Goal: Information Seeking & Learning: Learn about a topic

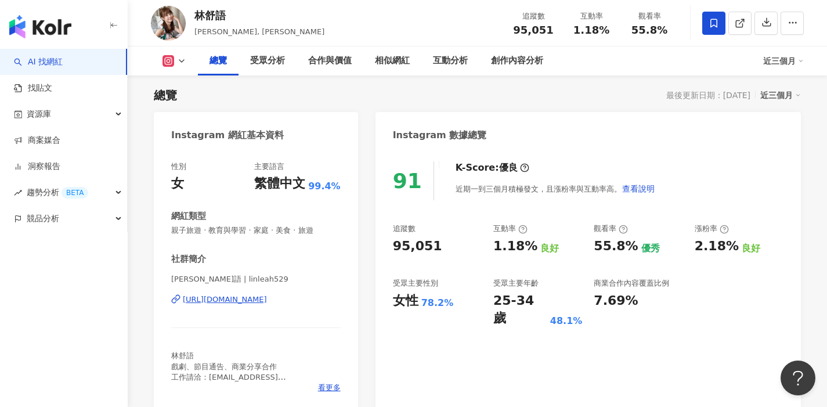
scroll to position [123, 0]
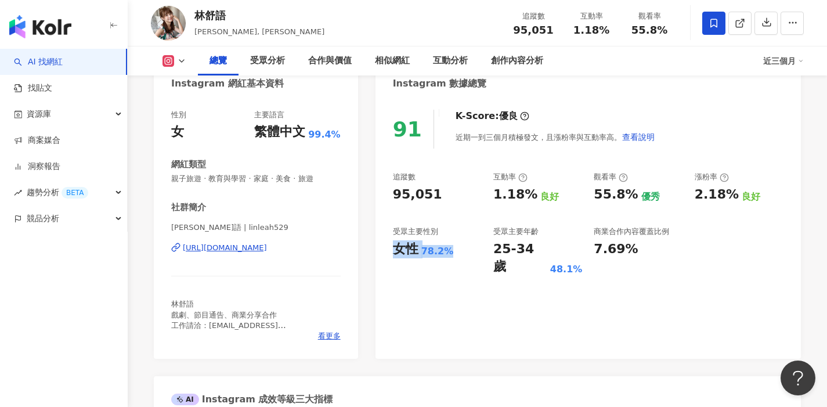
drag, startPoint x: 392, startPoint y: 251, endPoint x: 463, endPoint y: 248, distance: 70.9
click at [463, 248] on div "91 K-Score : 優良 近期一到三個月積極發文，且漲粉率與互動率高。 查看說明 追蹤數 95,051 互動率 1.18% 良好 觀看率 55.8% 優…" at bounding box center [588, 228] width 425 height 261
copy div "女性 78.2%"
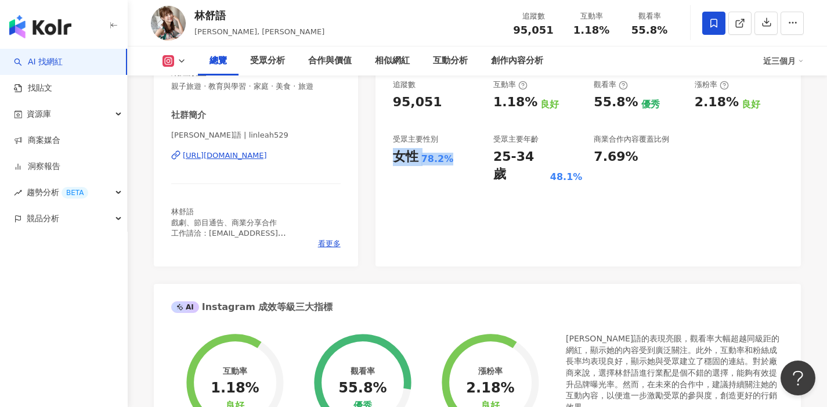
scroll to position [231, 0]
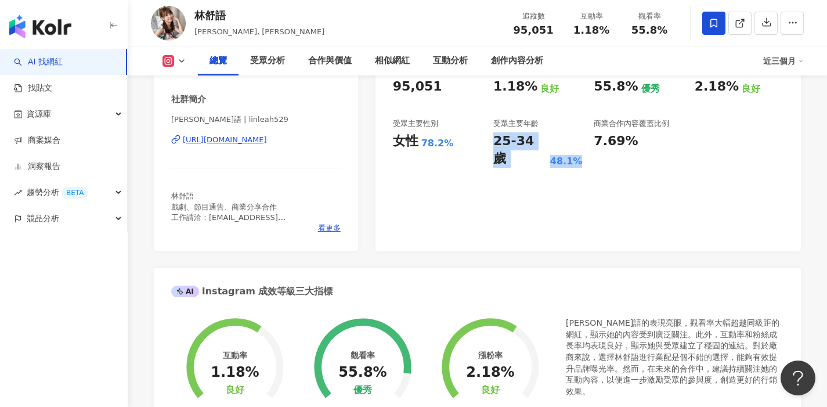
drag, startPoint x: 494, startPoint y: 139, endPoint x: 587, endPoint y: 141, distance: 92.9
click at [587, 141] on div "追蹤數 95,051 互動率 1.18% 良好 觀看率 55.8% 優秀 漲粉率 2.18% 良好 受眾主要性別 女性 78.2% 受眾主要年齡 25-34 …" at bounding box center [588, 116] width 391 height 104
copy div "25-34 歲 48.1%"
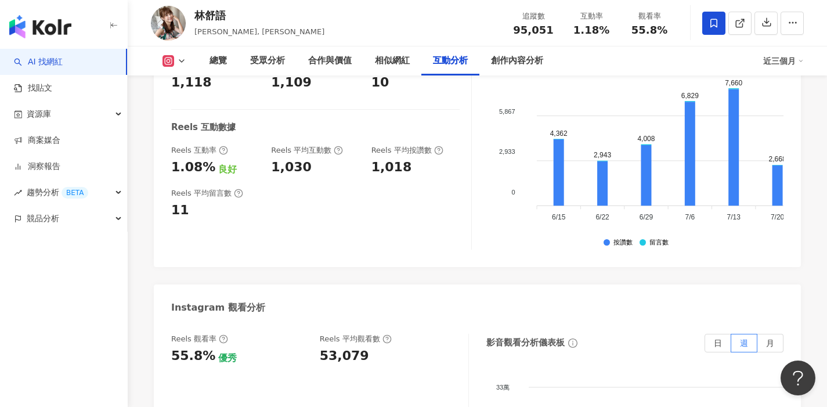
scroll to position [2525, 0]
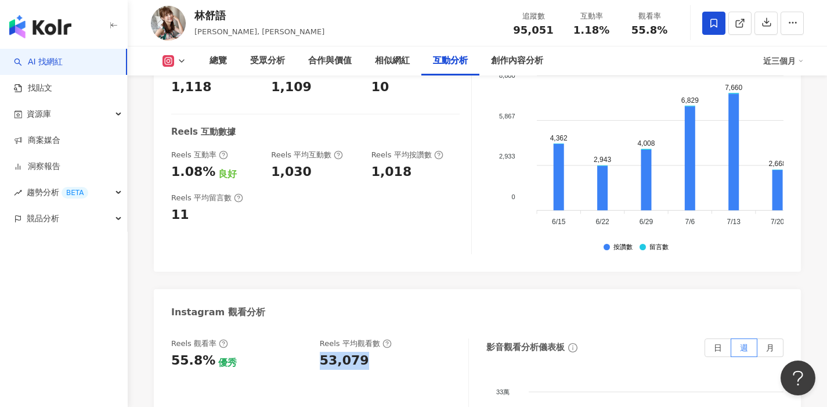
drag, startPoint x: 317, startPoint y: 258, endPoint x: 394, endPoint y: 258, distance: 76.6
click at [394, 338] on div "Reels 觀看率 55.8% 優秀 Reels 平均觀看數 53,079" at bounding box center [314, 353] width 286 height 31
copy div "53,079"
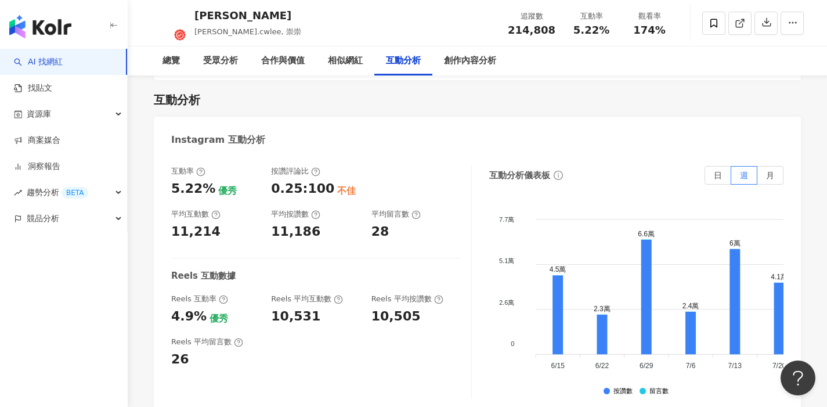
scroll to position [2334, 0]
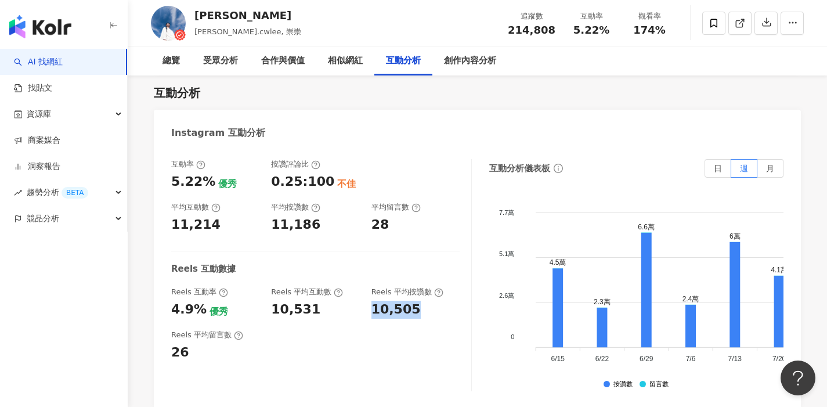
drag, startPoint x: 366, startPoint y: 253, endPoint x: 442, endPoint y: 253, distance: 76.6
click at [442, 287] on div "Reels 互動率 4.9% 優秀 Reels 平均互動數 10,531 Reels 平均按讚數 10,505" at bounding box center [315, 302] width 288 height 31
click at [427, 301] on div "10,505" at bounding box center [415, 310] width 88 height 18
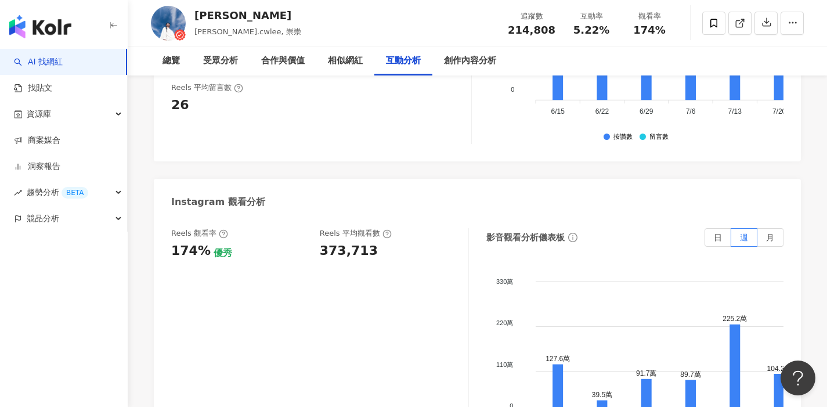
scroll to position [2545, 0]
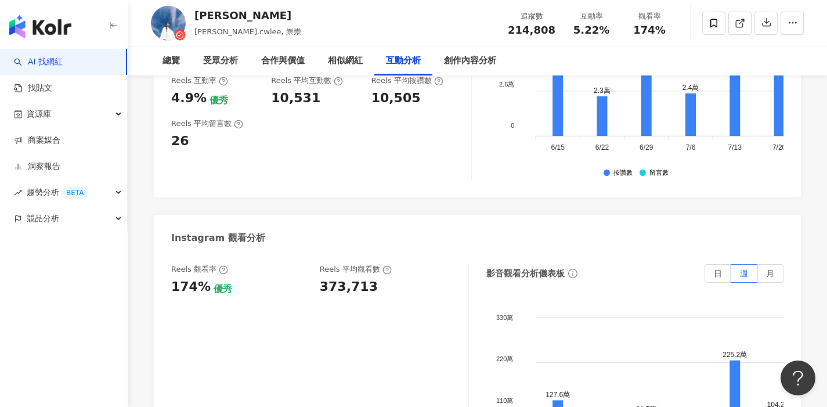
drag, startPoint x: 315, startPoint y: 229, endPoint x: 378, endPoint y: 236, distance: 64.2
click at [383, 264] on div "Reels 觀看率 174% 優秀 Reels 平均觀看數 373,713" at bounding box center [314, 279] width 286 height 31
drag, startPoint x: 321, startPoint y: 232, endPoint x: 387, endPoint y: 231, distance: 65.6
click at [387, 278] on div "373,713" at bounding box center [388, 287] width 137 height 18
copy div "373,713"
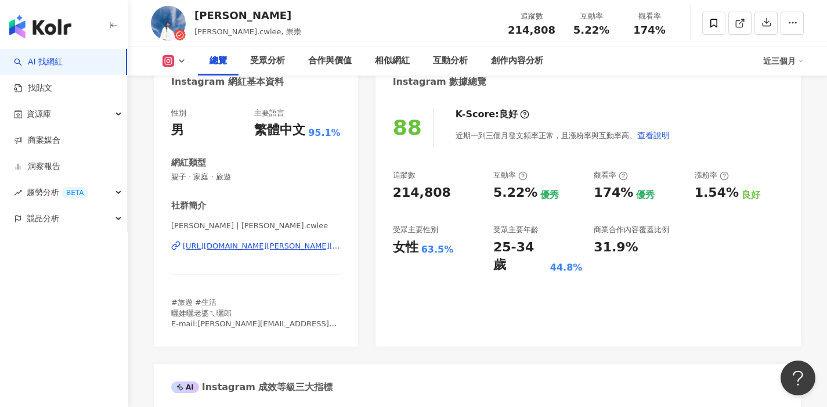
scroll to position [130, 0]
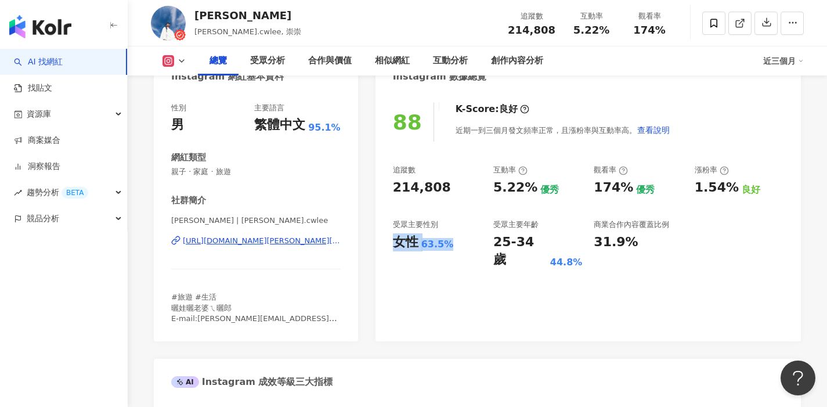
drag, startPoint x: 394, startPoint y: 240, endPoint x: 459, endPoint y: 240, distance: 64.4
click at [459, 240] on div "女性 63.5%" at bounding box center [437, 242] width 89 height 18
copy div "女性 63.5%"
drag, startPoint x: 496, startPoint y: 241, endPoint x: 574, endPoint y: 239, distance: 77.8
click at [574, 239] on div "25-34 歲 44.8%" at bounding box center [537, 251] width 89 height 36
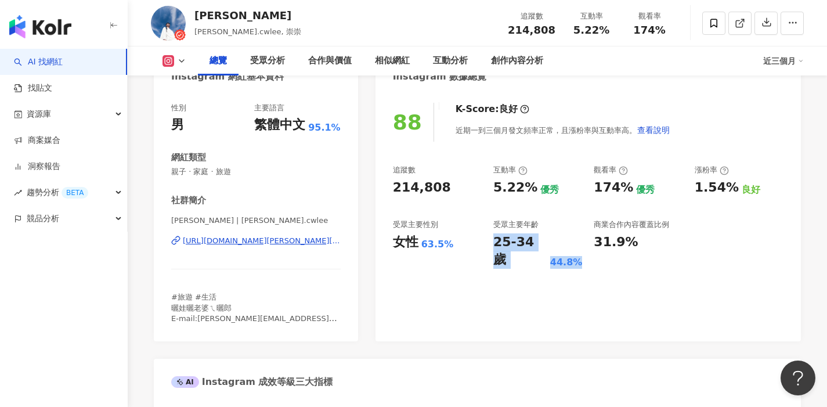
copy div "25-34 歲 44.8%"
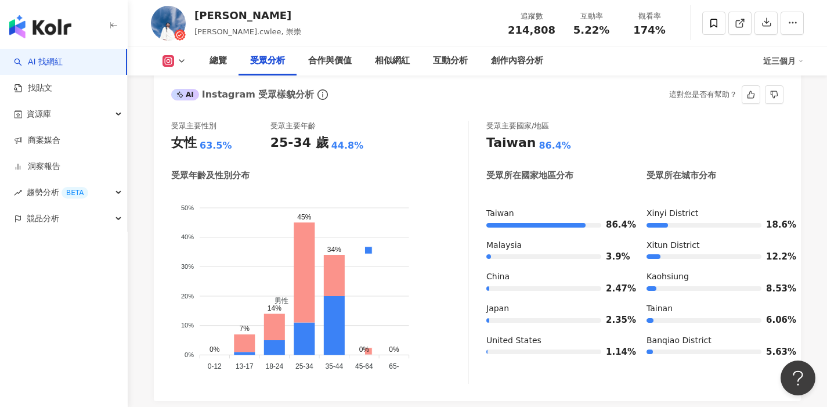
scroll to position [1043, 0]
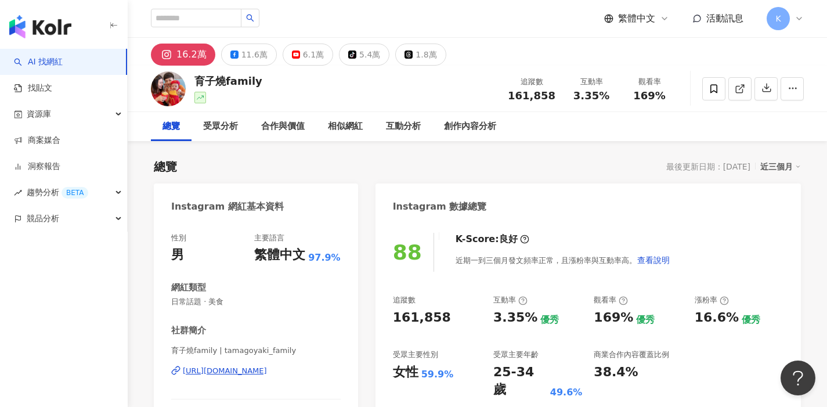
scroll to position [71, 0]
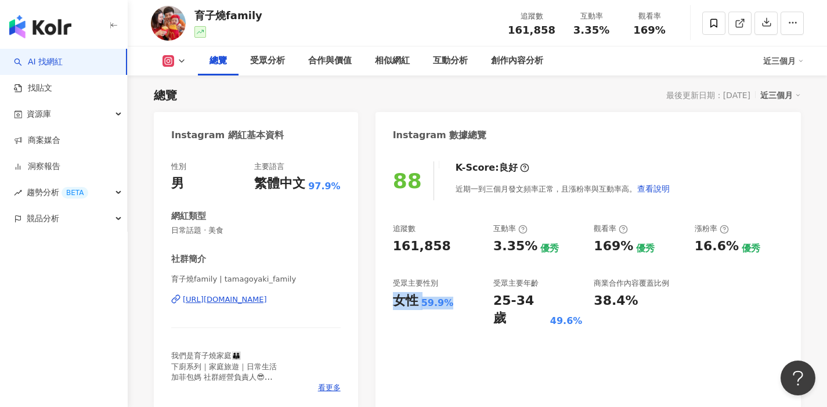
drag, startPoint x: 394, startPoint y: 301, endPoint x: 459, endPoint y: 301, distance: 64.4
click at [459, 301] on div "女性 59.9%" at bounding box center [437, 301] width 89 height 18
copy div "女性 59.9%"
drag, startPoint x: 490, startPoint y: 300, endPoint x: 578, endPoint y: 305, distance: 87.8
click at [578, 305] on div "追蹤數 161,858 互動率 3.35% 優秀 觀看率 169% 優秀 漲粉率 16.6% 優秀 受眾主要性別 女性 59.9% 受眾主要年齡 25-34 …" at bounding box center [588, 275] width 391 height 104
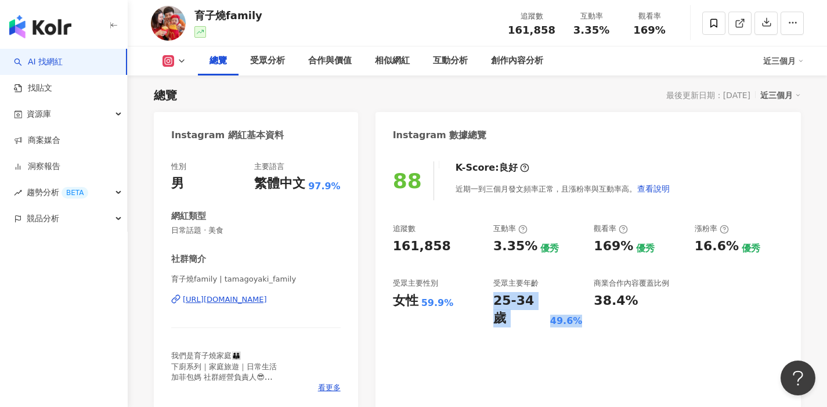
copy div "25-34 歲 49.6%"
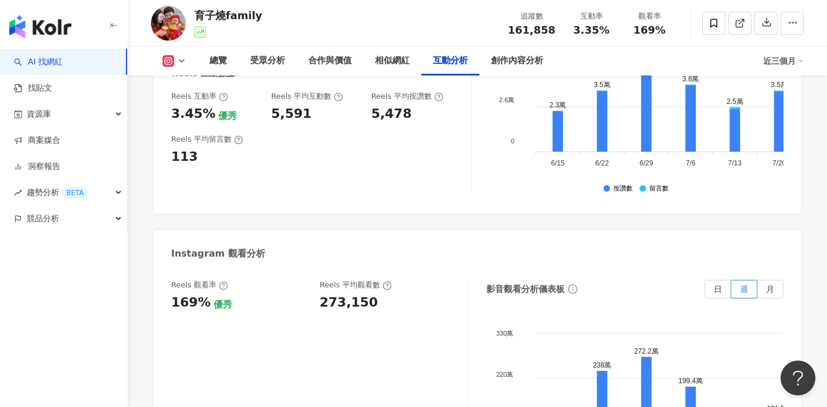
scroll to position [2545, 0]
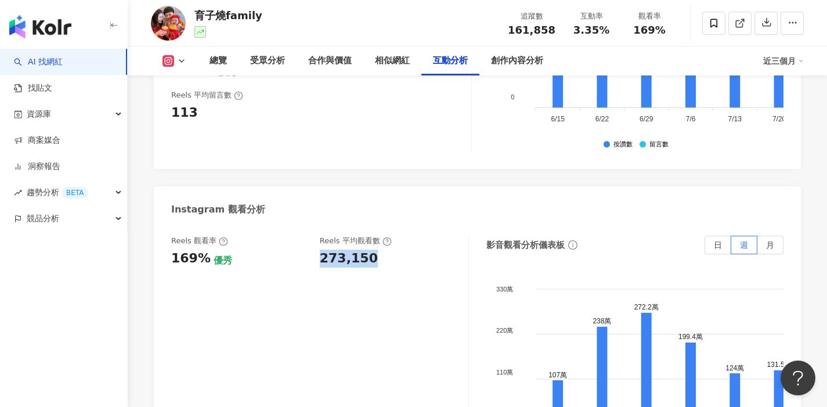
drag, startPoint x: 322, startPoint y: 215, endPoint x: 396, endPoint y: 219, distance: 75.0
click at [396, 250] on div "273,150" at bounding box center [388, 259] width 137 height 18
copy div "273,150"
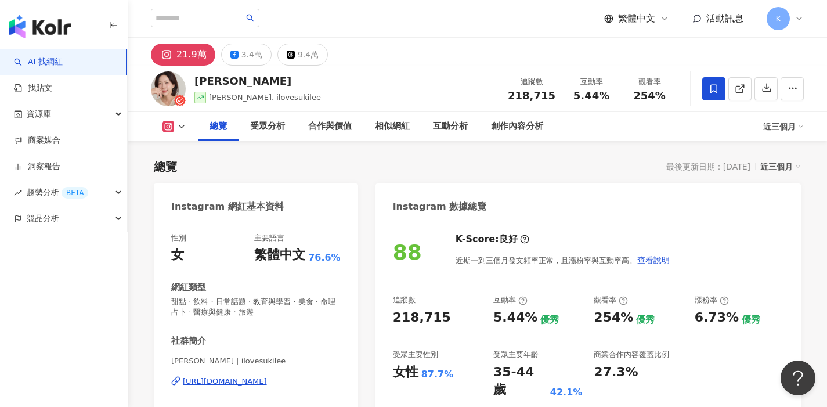
scroll to position [71, 0]
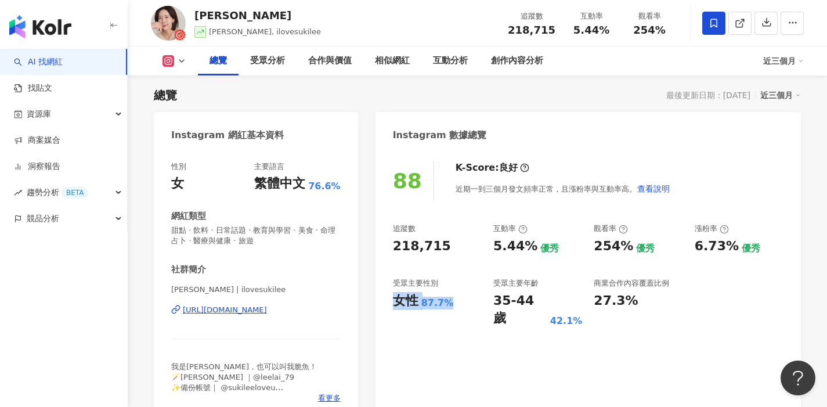
drag, startPoint x: 420, startPoint y: 302, endPoint x: 464, endPoint y: 302, distance: 44.1
click at [464, 302] on div "女性 87.7%" at bounding box center [437, 301] width 89 height 18
copy div "女性 87.7%"
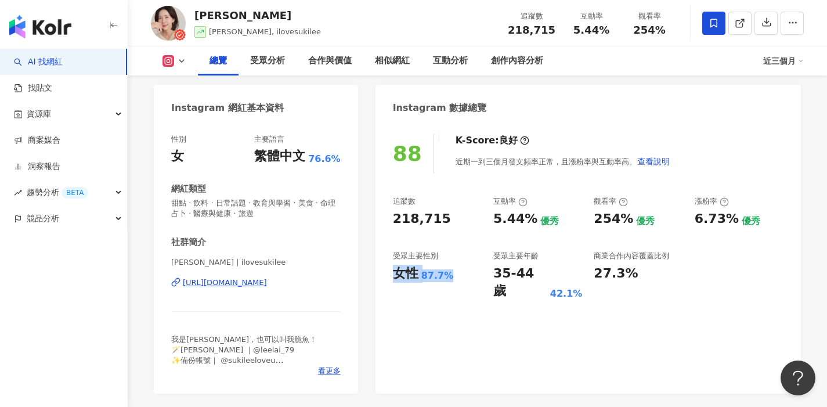
scroll to position [103, 0]
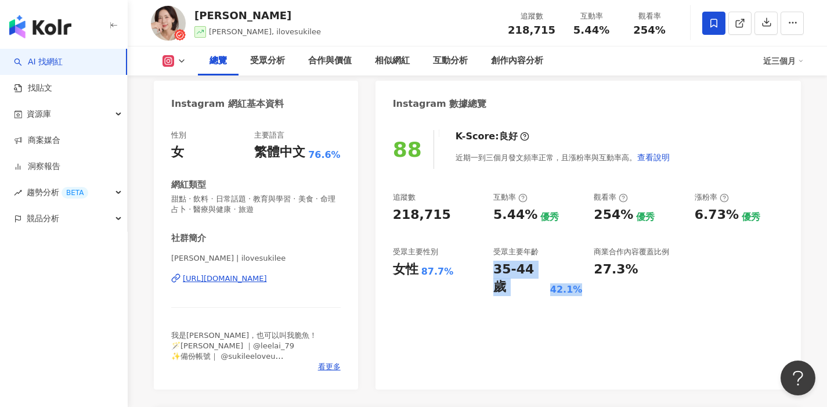
drag, startPoint x: 496, startPoint y: 268, endPoint x: 576, endPoint y: 274, distance: 80.9
click at [576, 274] on div "35-44 歲 42.1%" at bounding box center [537, 279] width 89 height 36
copy div "35-44 歲 42.1%"
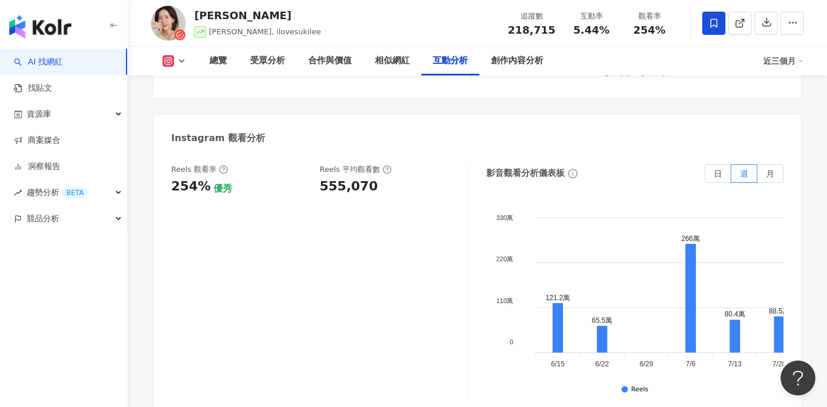
scroll to position [2587, 0]
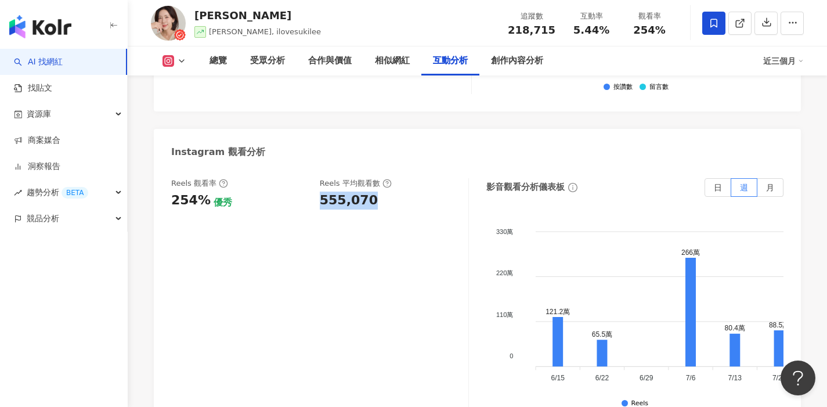
drag, startPoint x: 316, startPoint y: 170, endPoint x: 413, endPoint y: 181, distance: 98.1
click at [413, 181] on div "Reels 觀看率 254% 優秀 Reels 平均觀看數 555,070" at bounding box center [320, 294] width 298 height 232
copy div "555,070"
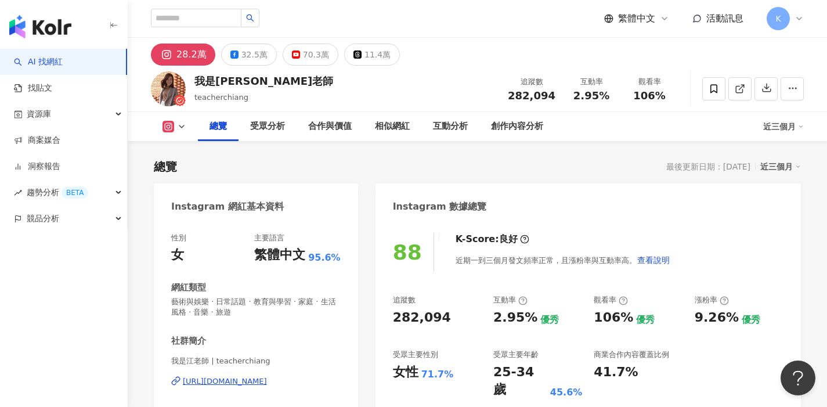
scroll to position [71, 0]
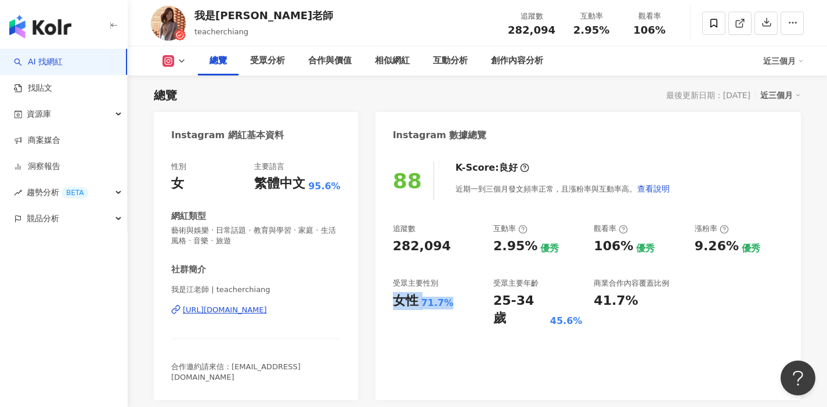
drag, startPoint x: 395, startPoint y: 300, endPoint x: 476, endPoint y: 305, distance: 81.4
click at [476, 305] on div "女性 71.7%" at bounding box center [437, 301] width 89 height 18
copy div "女性 71.7%"
drag, startPoint x: 544, startPoint y: 300, endPoint x: 587, endPoint y: 302, distance: 42.4
click at [587, 302] on div "追蹤數 282,094 互動率 2.95% 優秀 觀看率 106% 優秀 漲粉率 9.26% 優秀 受眾主要性別 女性 71.7% 受眾主要年齡 25-34 …" at bounding box center [588, 275] width 391 height 104
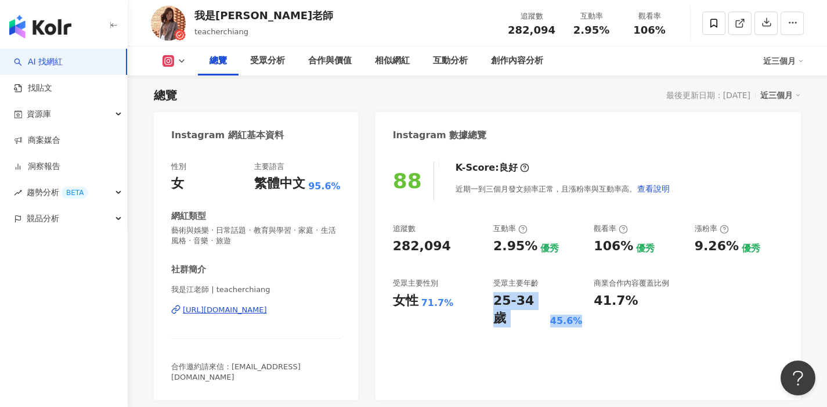
copy div "25-34 歲 45.6%"
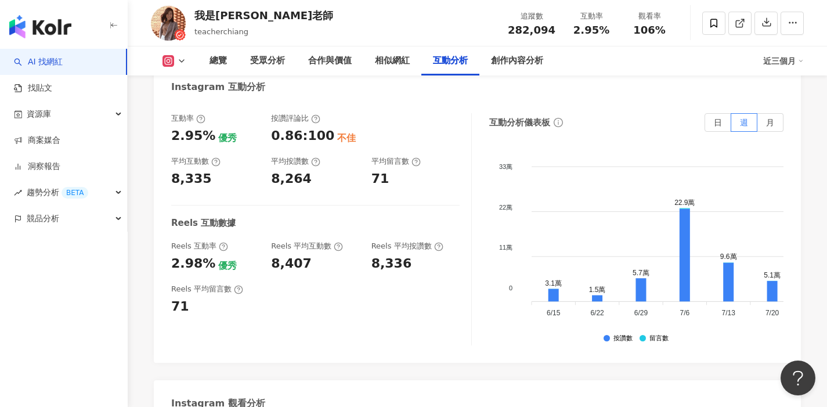
scroll to position [2671, 0]
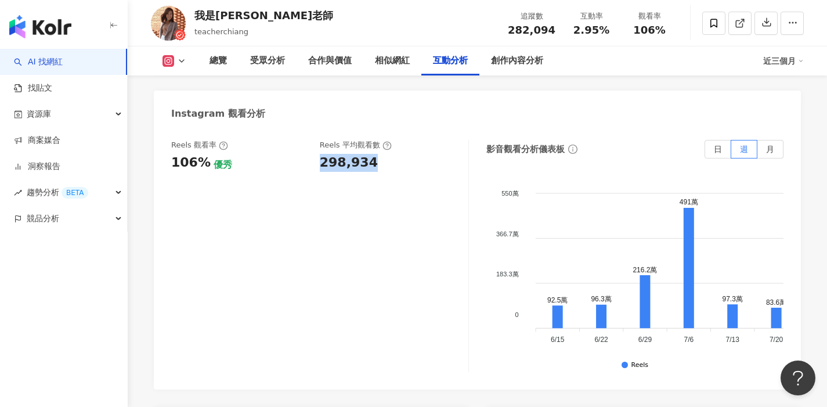
drag, startPoint x: 316, startPoint y: 118, endPoint x: 388, endPoint y: 124, distance: 72.2
click at [388, 140] on div "Reels 觀看率 106% 優秀 Reels 平均觀看數 298,934" at bounding box center [314, 155] width 286 height 31
copy div "298,934"
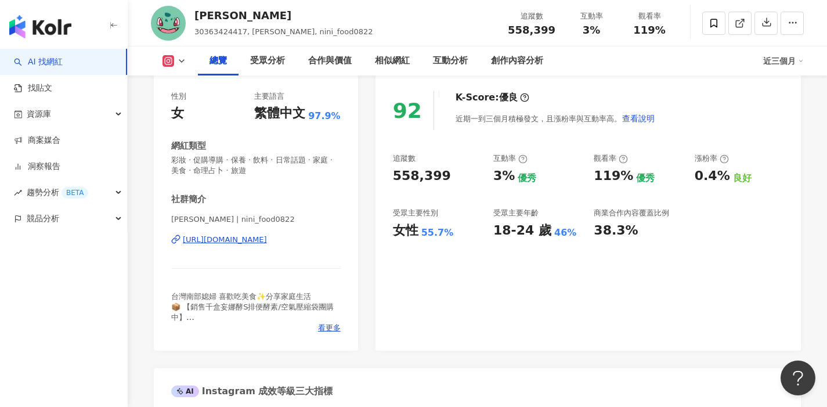
scroll to position [43, 0]
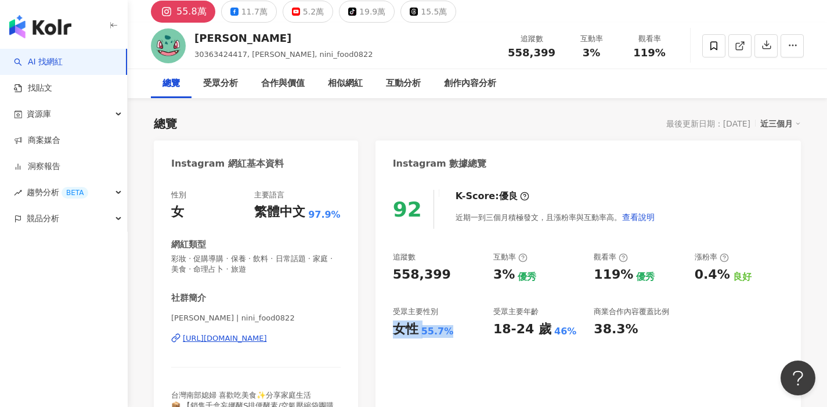
drag, startPoint x: 394, startPoint y: 331, endPoint x: 460, endPoint y: 329, distance: 66.2
click at [460, 329] on div "女性 55.7%" at bounding box center [437, 329] width 89 height 18
copy div "女性 55.7%"
drag, startPoint x: 537, startPoint y: 328, endPoint x: 579, endPoint y: 329, distance: 41.8
click at [579, 329] on div "18-24 歲 46%" at bounding box center [537, 329] width 89 height 18
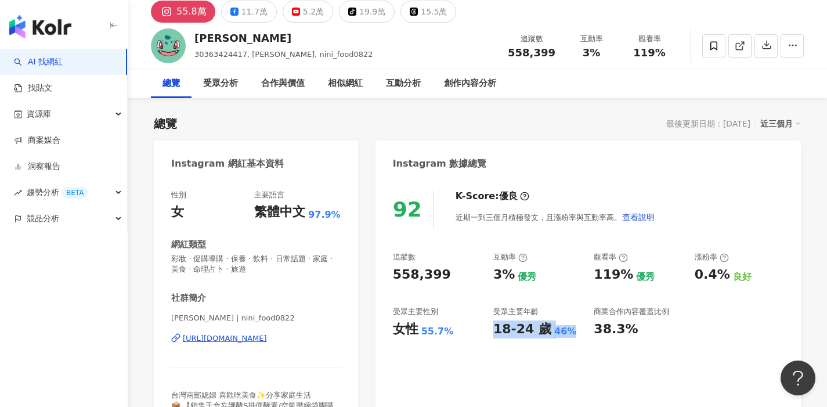
copy div "18-24 歲 46%"
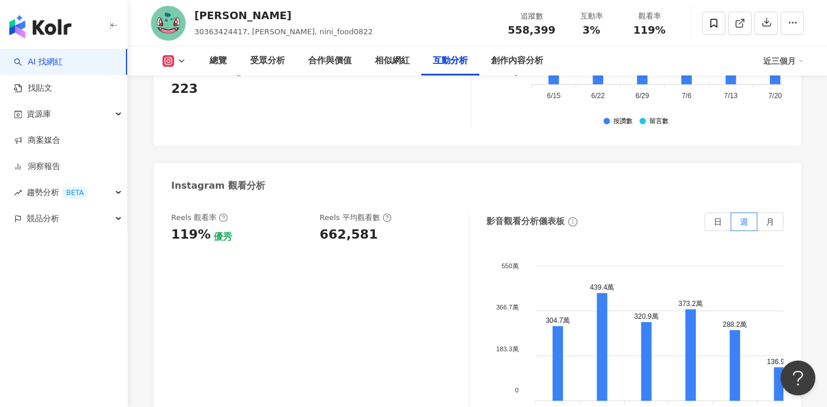
scroll to position [2623, 0]
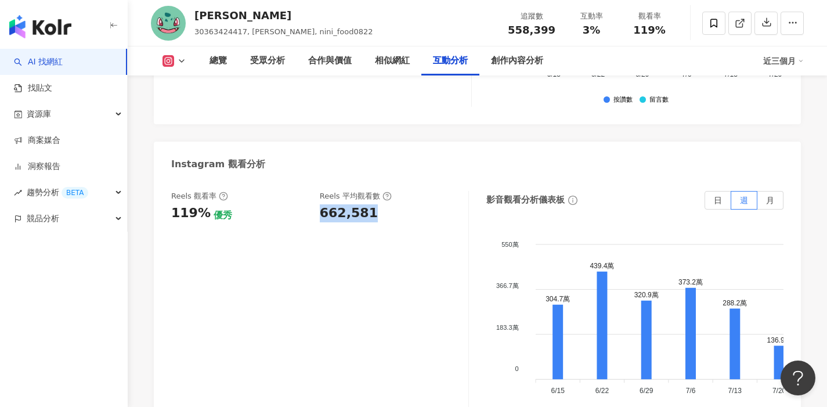
drag, startPoint x: 316, startPoint y: 173, endPoint x: 400, endPoint y: 176, distance: 84.8
click at [400, 191] on div "Reels 觀看率 119% 優秀 Reels 平均觀看數 662,581" at bounding box center [314, 206] width 286 height 31
copy div "662,581"
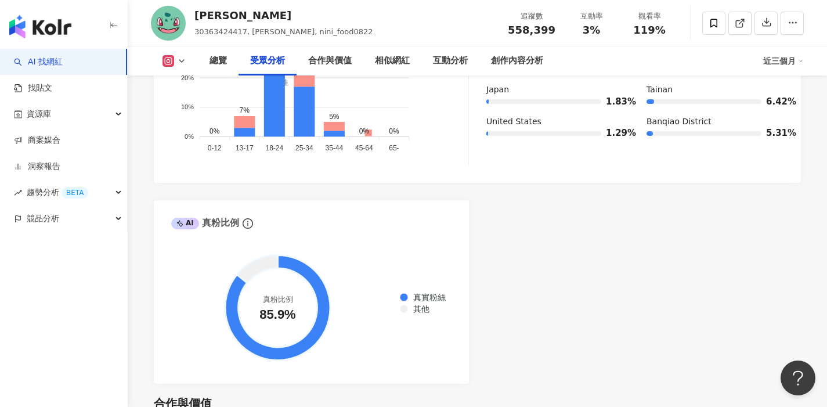
scroll to position [1205, 0]
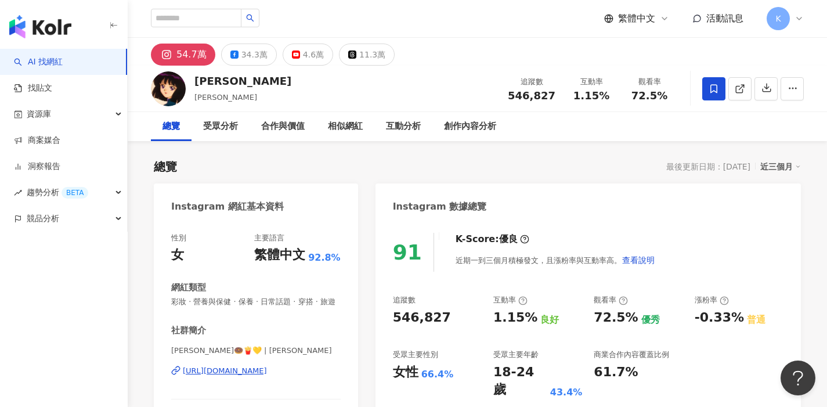
scroll to position [71, 0]
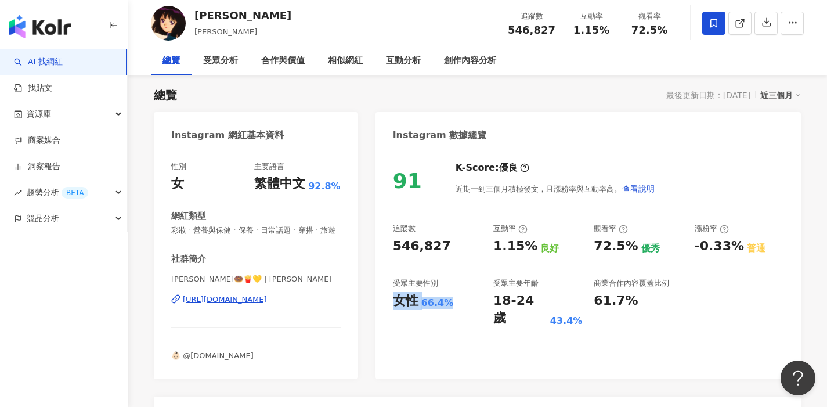
drag, startPoint x: 396, startPoint y: 302, endPoint x: 459, endPoint y: 301, distance: 62.7
click at [459, 301] on div "女性 66.4%" at bounding box center [437, 301] width 89 height 18
copy div "女性 66.4%"
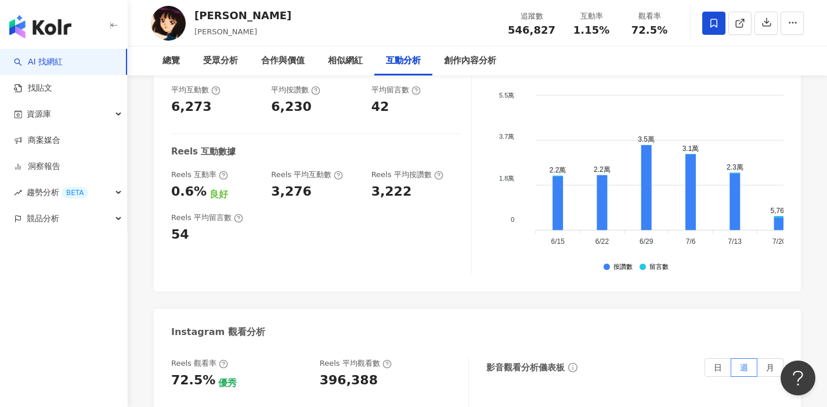
scroll to position [2499, 0]
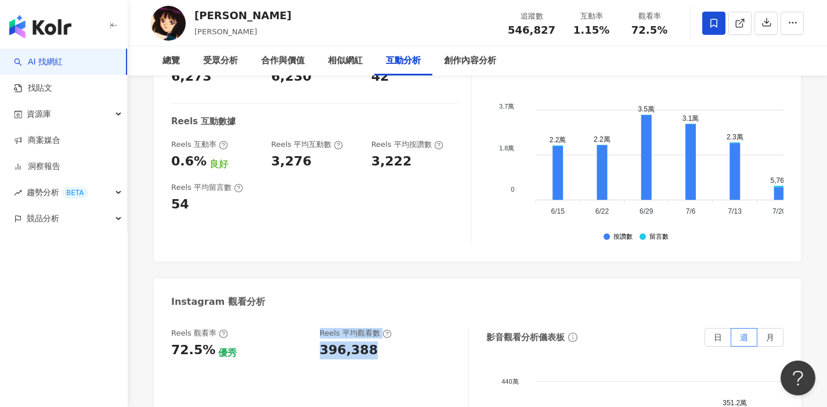
drag, startPoint x: 304, startPoint y: 298, endPoint x: 394, endPoint y: 298, distance: 89.4
click at [394, 328] on div "Reels 觀看率 72.5% 優秀 Reels 平均觀看數 396,388" at bounding box center [314, 343] width 286 height 31
click at [394, 341] on div "396,388" at bounding box center [388, 350] width 137 height 18
drag, startPoint x: 393, startPoint y: 296, endPoint x: 314, endPoint y: 298, distance: 79.0
click at [314, 328] on div "Reels 觀看率 72.5% 優秀 Reels 平均觀看數 396,388" at bounding box center [314, 343] width 286 height 31
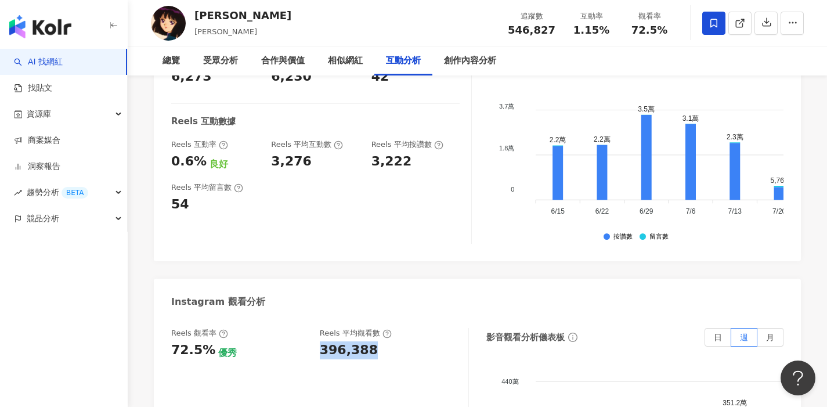
copy div "396,388"
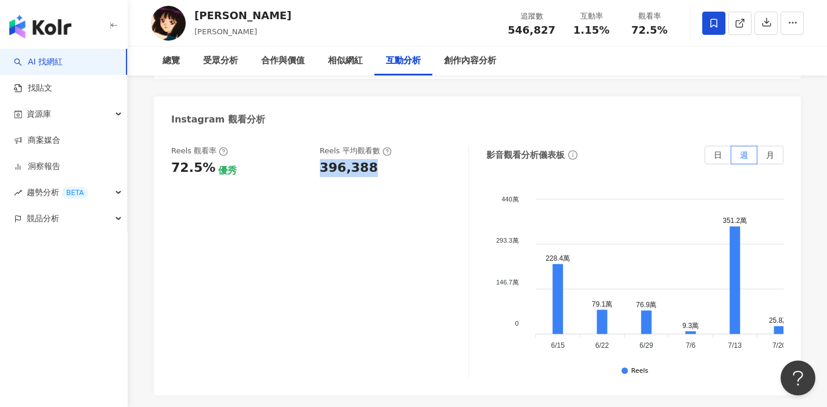
scroll to position [2514, 0]
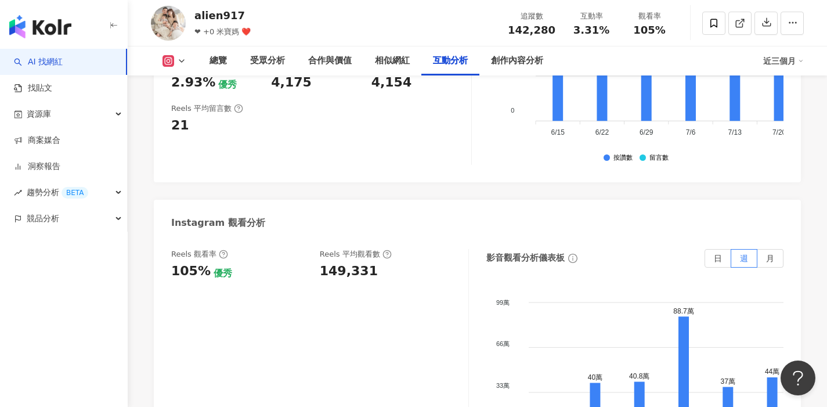
scroll to position [2593, 0]
drag, startPoint x: 313, startPoint y: 193, endPoint x: 396, endPoint y: 204, distance: 83.2
click at [396, 248] on div "Reels 觀看率 105% 優秀 [PERSON_NAME] 平均觀看數 149,331" at bounding box center [320, 364] width 298 height 232
drag, startPoint x: 358, startPoint y: 194, endPoint x: 363, endPoint y: 197, distance: 6.5
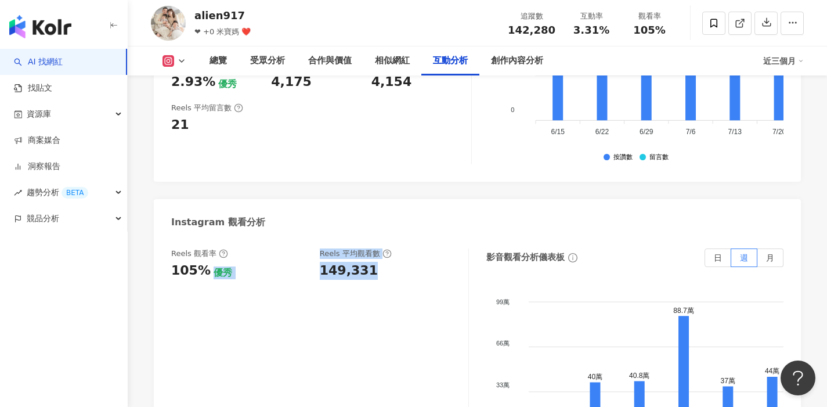
click at [363, 248] on div "Reels 觀看率 105% 優秀 [PERSON_NAME] 平均觀看數 149,331" at bounding box center [314, 263] width 286 height 31
click at [376, 262] on div "149,331" at bounding box center [388, 271] width 137 height 18
drag, startPoint x: 376, startPoint y: 196, endPoint x: 328, endPoint y: 196, distance: 48.2
click at [328, 262] on div "149,331" at bounding box center [388, 271] width 137 height 18
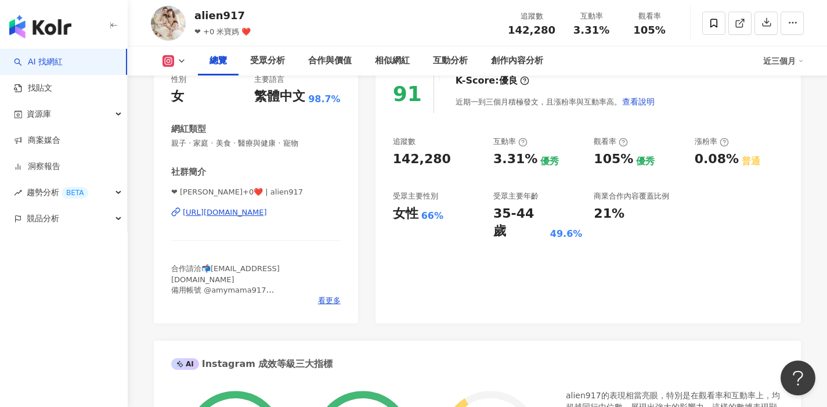
scroll to position [154, 0]
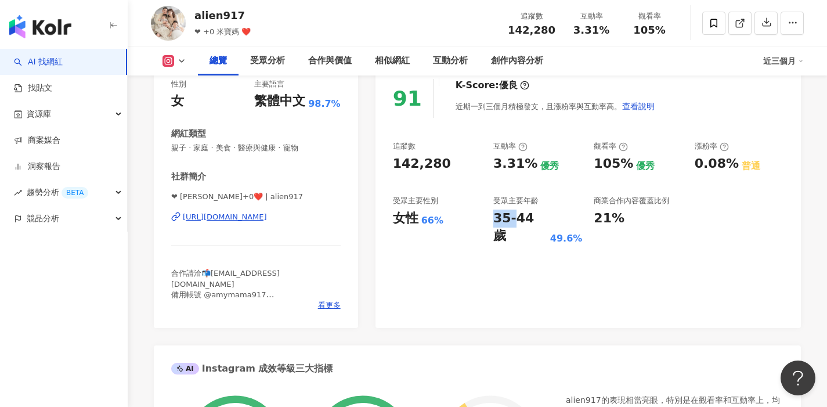
drag, startPoint x: 496, startPoint y: 218, endPoint x: 517, endPoint y: 219, distance: 20.9
click at [517, 219] on div "35-44 歲" at bounding box center [520, 228] width 54 height 36
drag, startPoint x: 395, startPoint y: 219, endPoint x: 463, endPoint y: 222, distance: 67.4
click at [463, 222] on div "女性 66%" at bounding box center [437, 219] width 89 height 18
copy div "女性 66%"
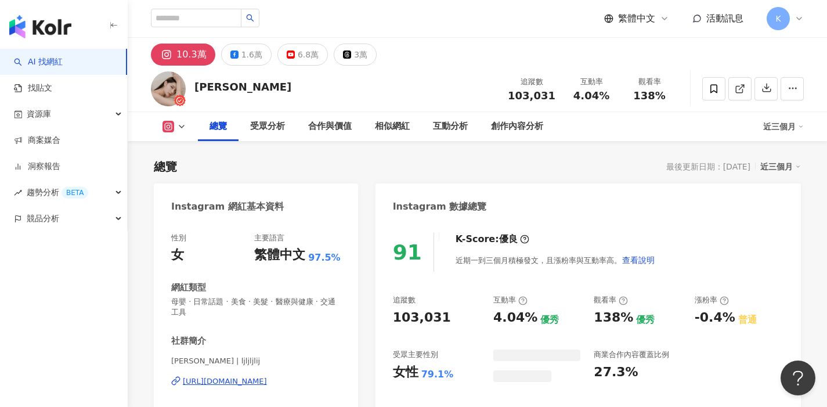
scroll to position [71, 0]
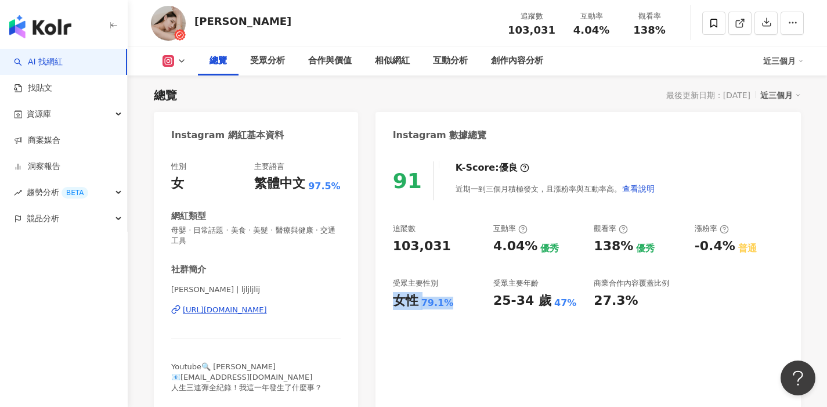
drag, startPoint x: 394, startPoint y: 302, endPoint x: 469, endPoint y: 299, distance: 75.5
click at [469, 299] on div "女性 79.1%" at bounding box center [437, 301] width 89 height 18
copy div "女性 79.1%"
drag, startPoint x: 495, startPoint y: 301, endPoint x: 569, endPoint y: 302, distance: 73.7
click at [569, 302] on div "25-34 歲 47%" at bounding box center [537, 301] width 89 height 18
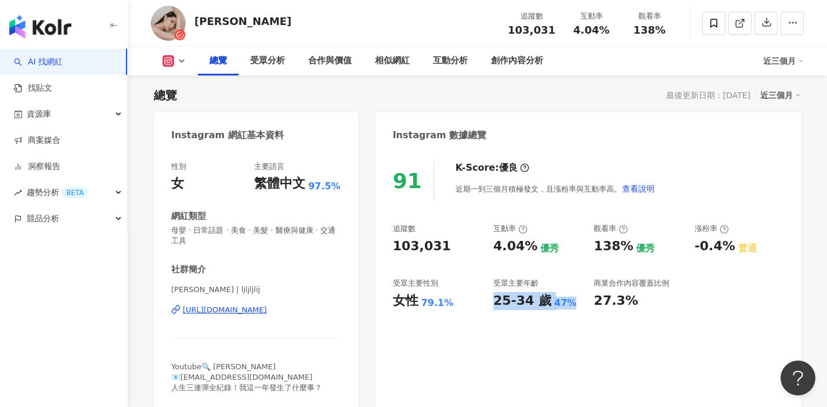
copy div "25-34 歲 47%"
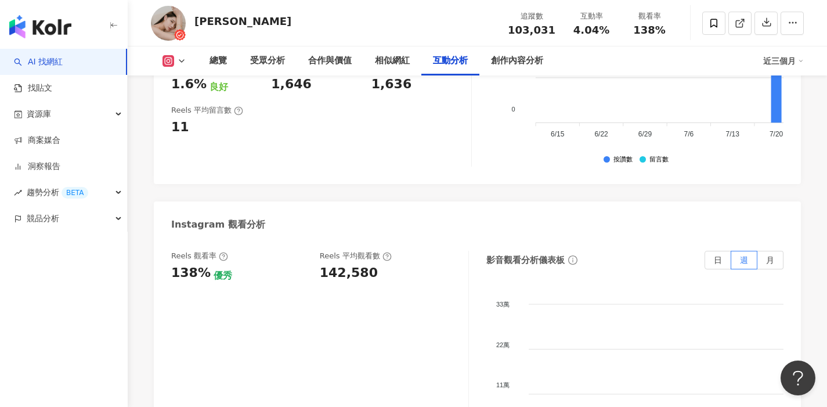
scroll to position [2565, 0]
drag, startPoint x: 314, startPoint y: 210, endPoint x: 400, endPoint y: 212, distance: 86.5
click at [400, 250] on div "Reels 觀看率 138% 優秀 [PERSON_NAME] 平均觀看數 142,580" at bounding box center [314, 265] width 286 height 31
copy div "142,580"
